Goal: Information Seeking & Learning: Learn about a topic

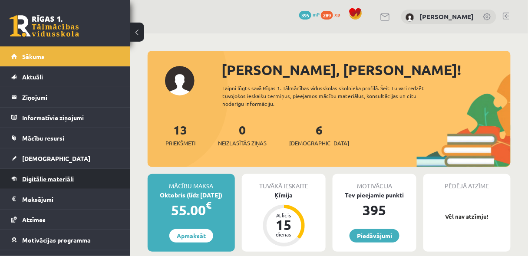
click at [63, 178] on span "Digitālie materiāli" at bounding box center [48, 179] width 52 height 8
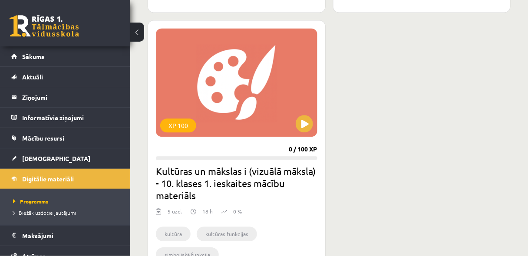
scroll to position [486, 0]
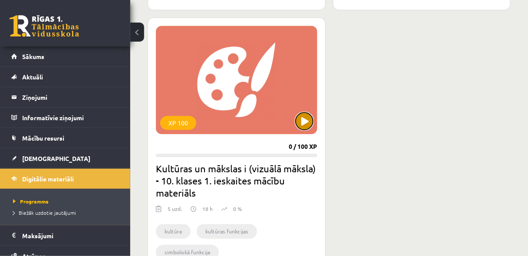
click at [307, 127] on button at bounding box center [304, 120] width 17 height 17
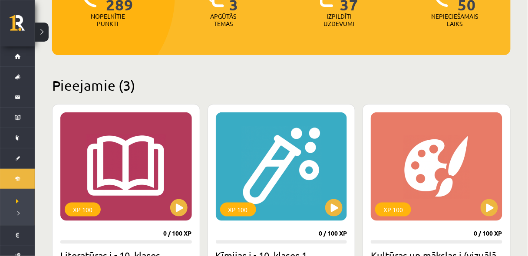
scroll to position [231, 0]
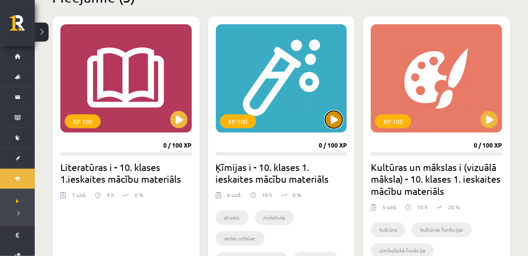
click at [332, 124] on button at bounding box center [333, 119] width 17 height 17
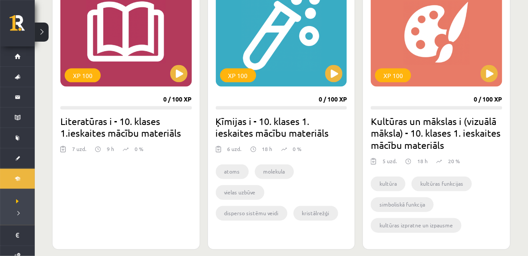
scroll to position [278, 0]
